Goal: Task Accomplishment & Management: Manage account settings

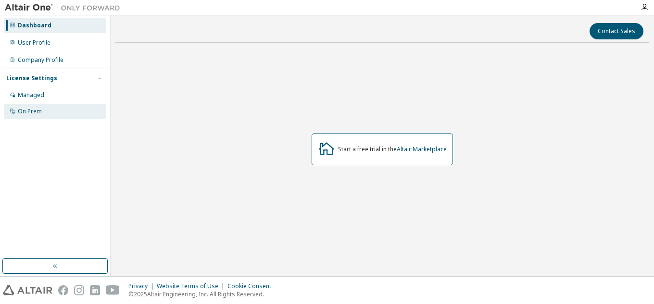
click at [32, 108] on div "On Prem" at bounding box center [30, 112] width 24 height 8
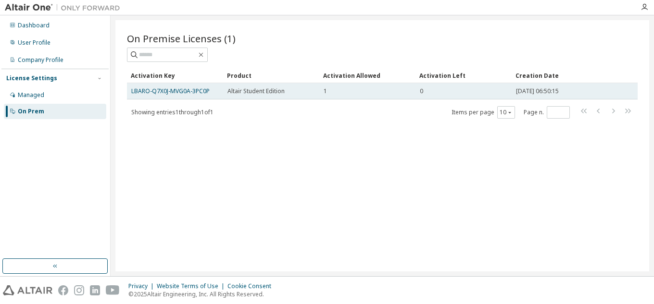
click at [170, 97] on td "LBARO-Q7X0J-MVG0A-3PC0P" at bounding box center [175, 91] width 96 height 16
click at [206, 94] on link "LBARO-Q7X0J-MVG0A-3PC0P" at bounding box center [170, 91] width 78 height 8
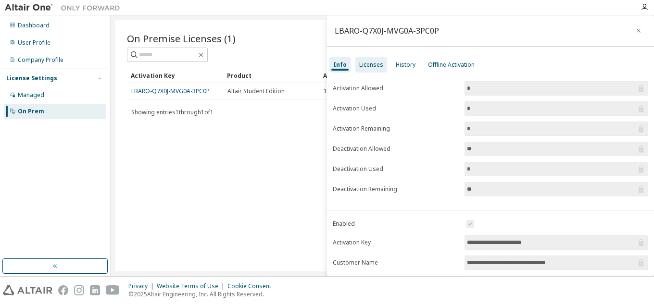
click at [362, 66] on div "Licenses" at bounding box center [371, 65] width 24 height 8
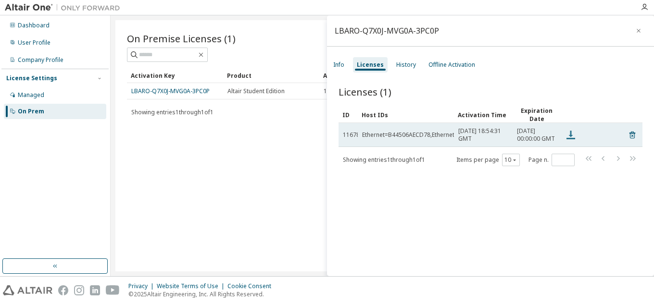
click at [571, 138] on icon at bounding box center [570, 135] width 9 height 9
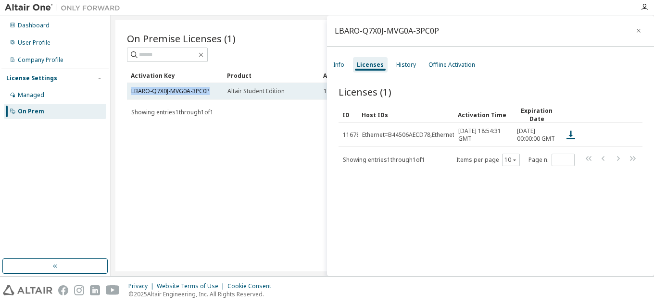
drag, startPoint x: 216, startPoint y: 90, endPoint x: 128, endPoint y: 97, distance: 88.3
click at [128, 97] on td "LBARO-Q7X0J-MVG0A-3PC0P" at bounding box center [175, 91] width 96 height 16
copy link "LBARO-Q7X0J-MVG0A-3PC0P"
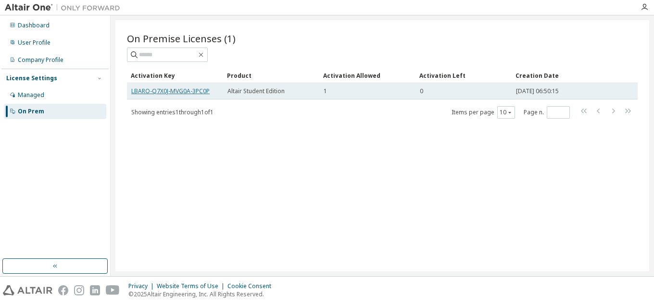
click at [205, 92] on link "LBARO-Q7X0J-MVG0A-3PC0P" at bounding box center [170, 91] width 78 height 8
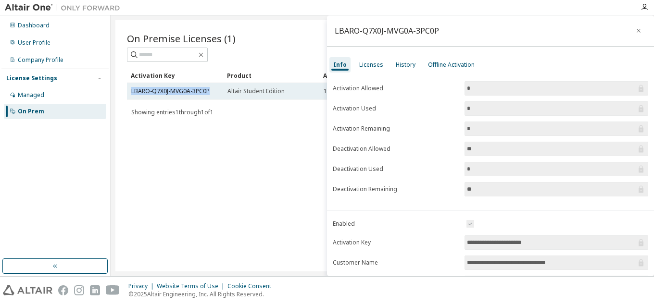
drag, startPoint x: 222, startPoint y: 93, endPoint x: 128, endPoint y: 91, distance: 94.3
click at [128, 91] on td "LBARO-Q7X0J-MVG0A-3PC0P" at bounding box center [175, 91] width 96 height 16
copy link "LBARO-Q7X0J-MVG0A-3PC0P"
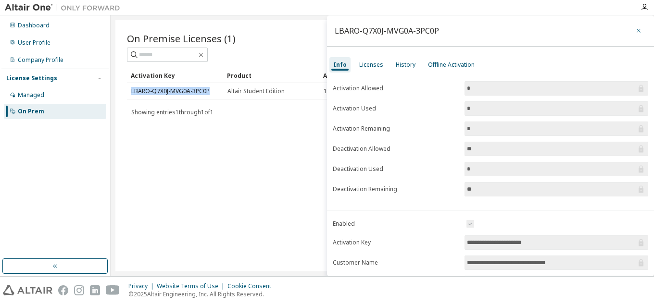
click at [635, 28] on icon "button" at bounding box center [638, 31] width 7 height 8
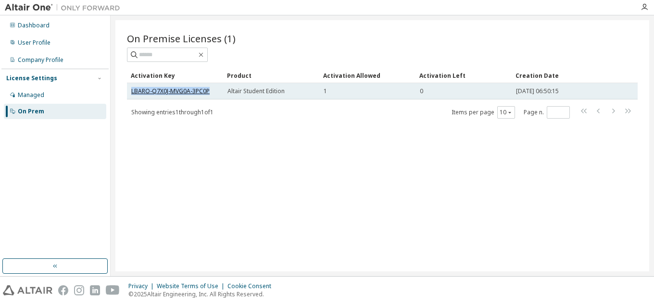
copy link "LBARO-Q7X0J-MVG0A-3PC0P"
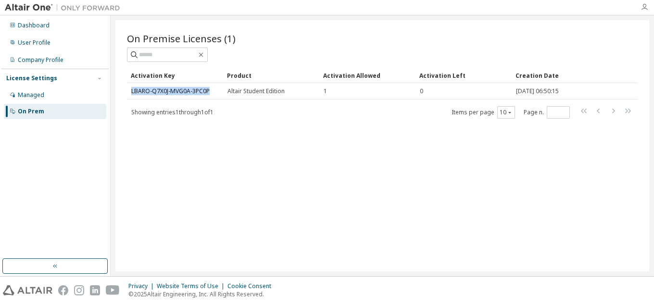
click at [643, 5] on icon "button" at bounding box center [645, 7] width 8 height 8
